Goal: Check status: Check status

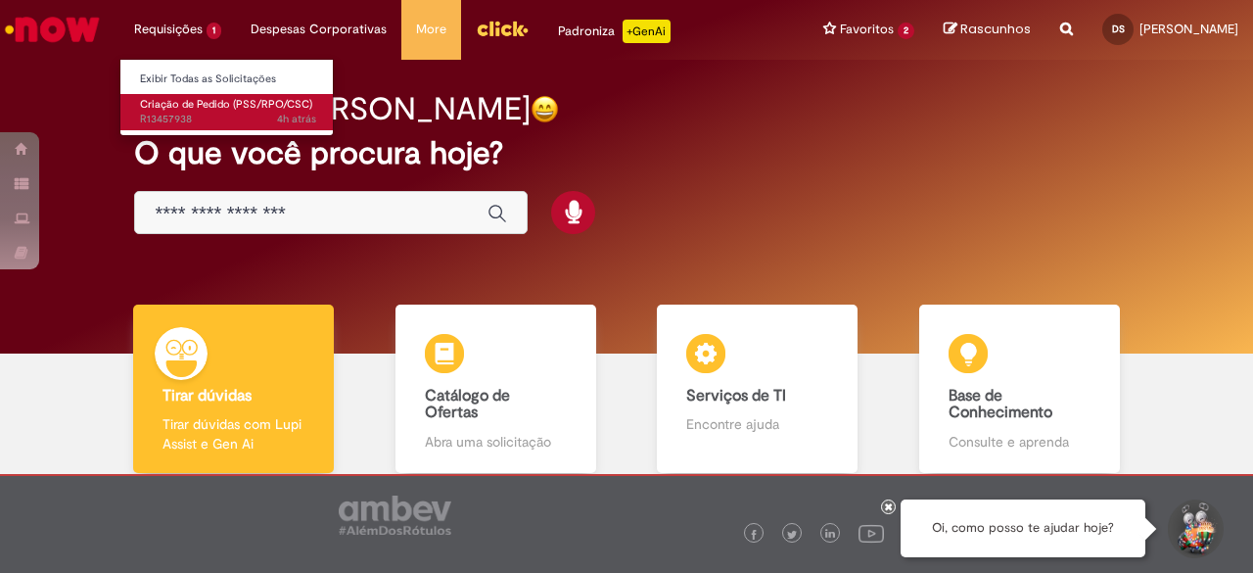
click at [223, 114] on span "4h atrás 4 horas atrás R13457938" at bounding box center [228, 120] width 176 height 16
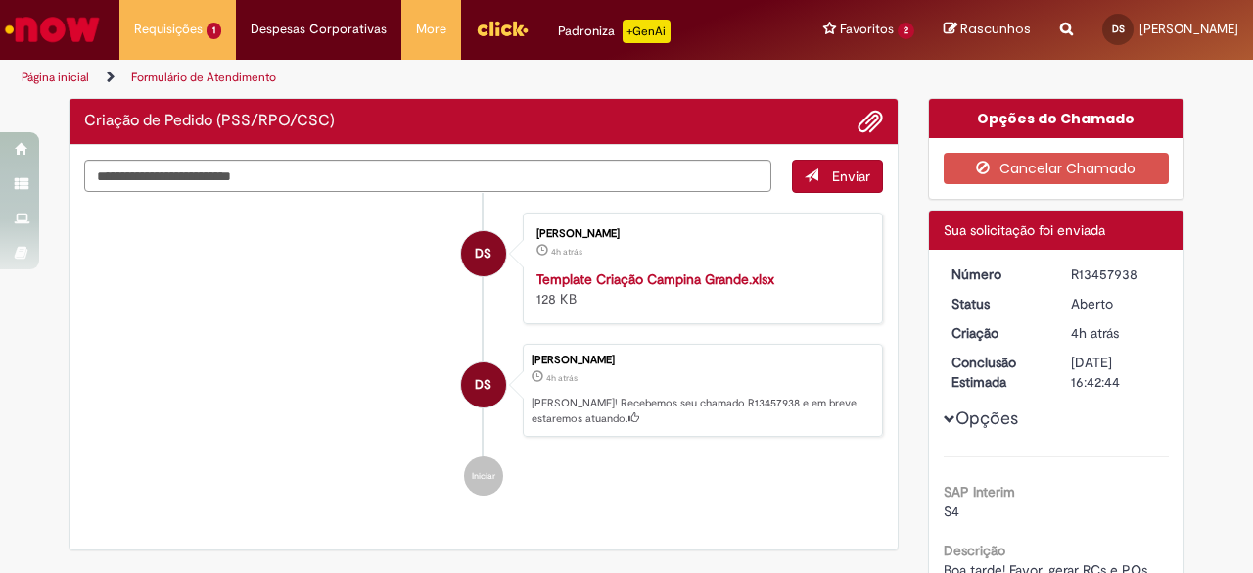
click at [1077, 261] on div "Número R13457938 Status [GEOGRAPHIC_DATA] Criação 4h atrás 4 horas atrás Conclu…" at bounding box center [1056, 429] width 255 height 359
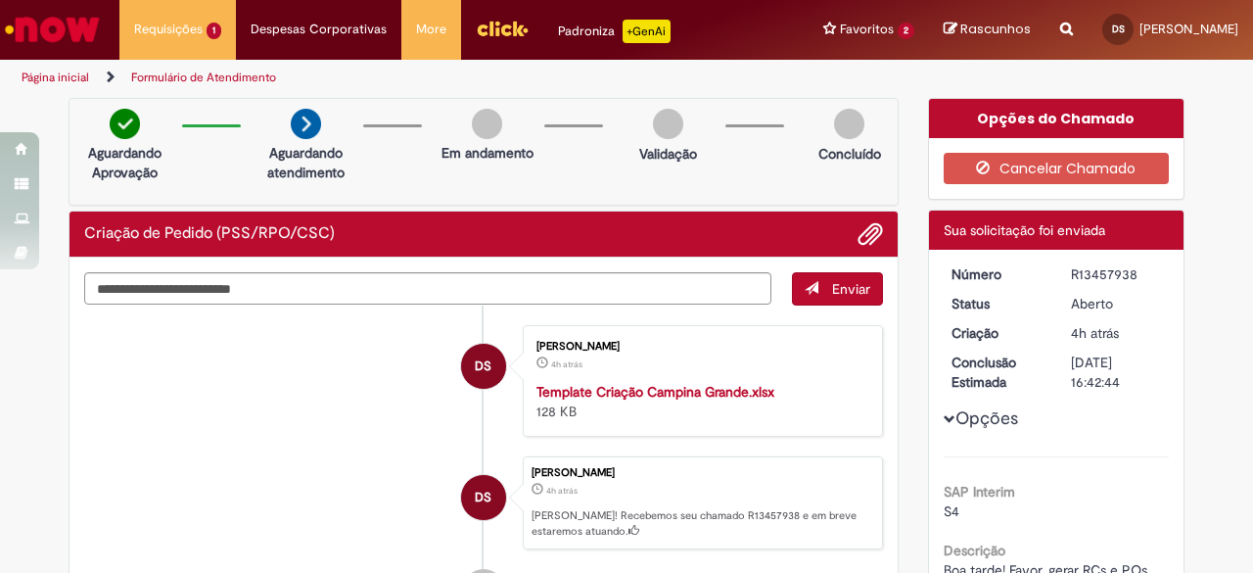
click at [1077, 261] on div "Número R13457938 Status [GEOGRAPHIC_DATA] Criação 4h atrás 4 horas atrás Conclu…" at bounding box center [1056, 429] width 255 height 359
click at [1082, 272] on div "R13457938" at bounding box center [1116, 274] width 91 height 20
copy div "R13457938"
